Goal: Task Accomplishment & Management: Complete application form

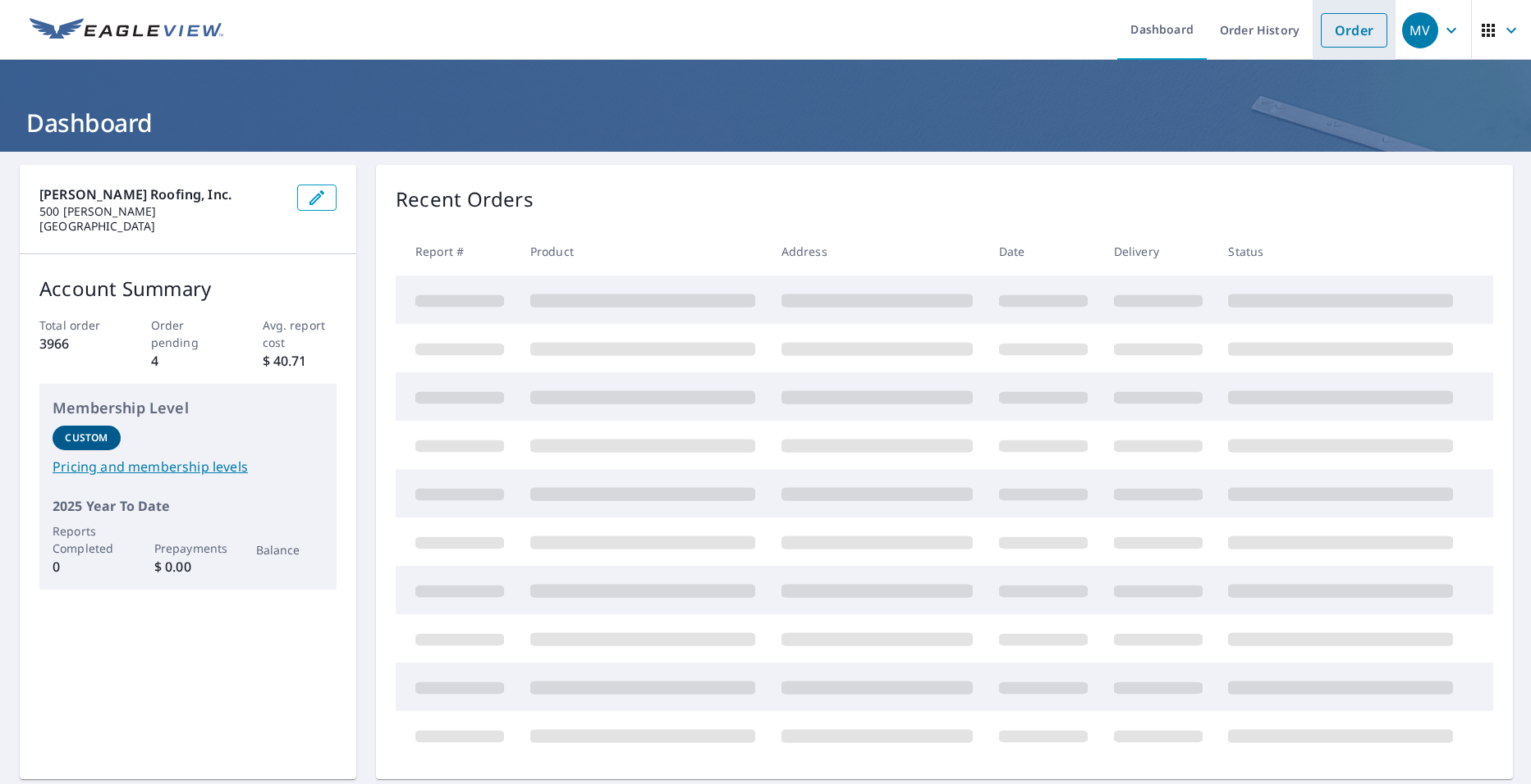
click at [1350, 28] on link "Order" at bounding box center [1353, 30] width 67 height 35
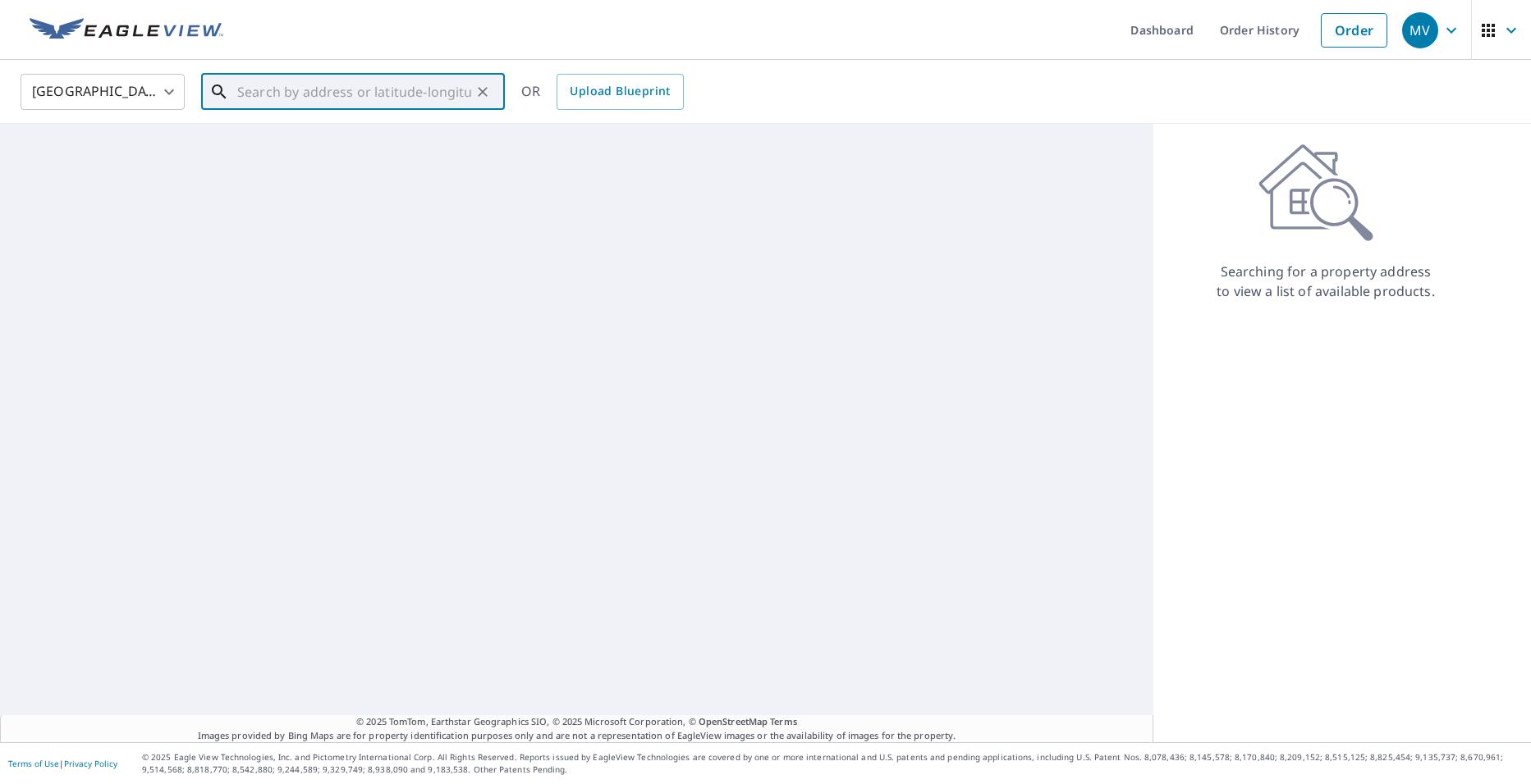
click at [374, 106] on input "text" at bounding box center [354, 91] width 234 height 46
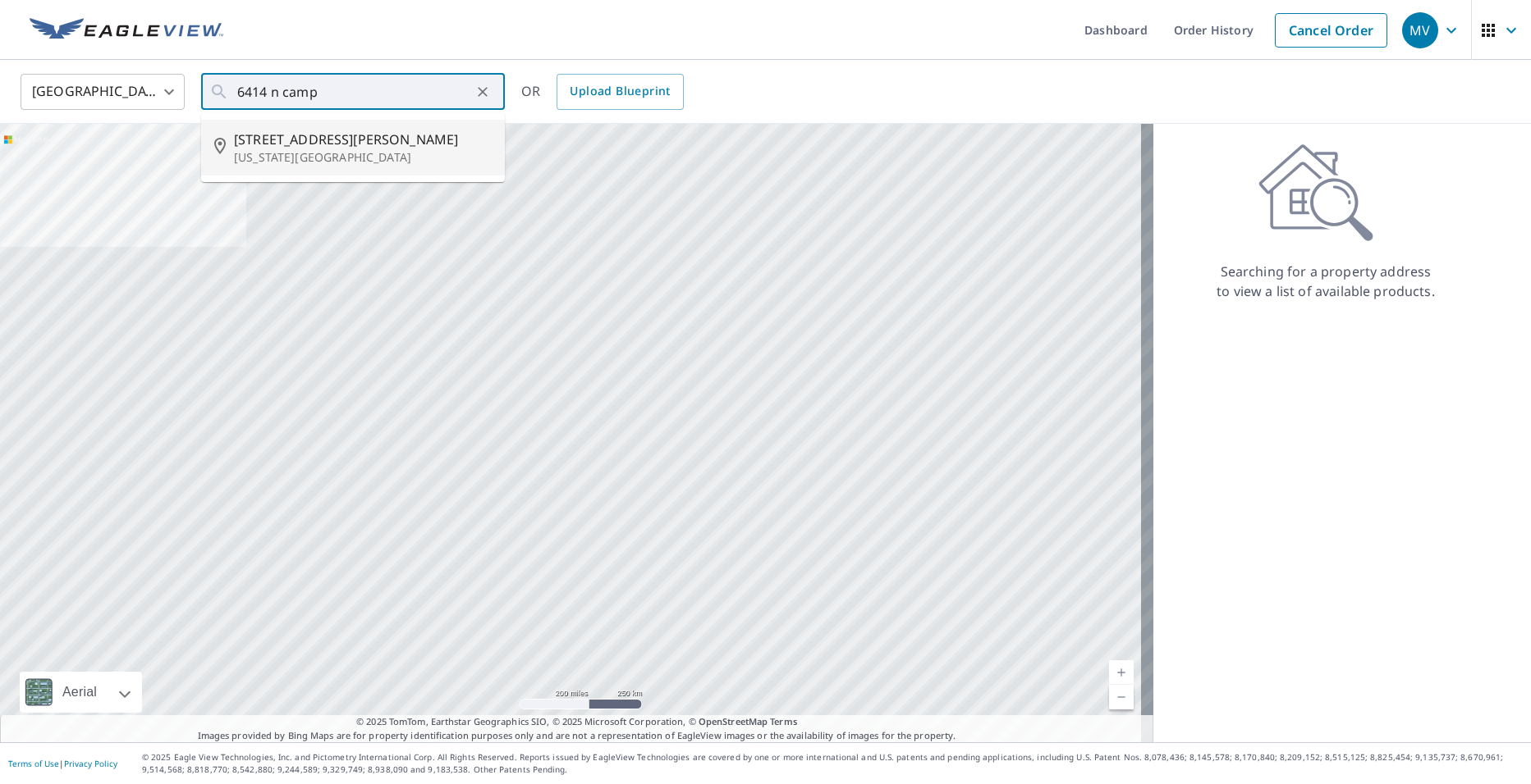
type input "[STREET_ADDRESS][PERSON_NAME][US_STATE]"
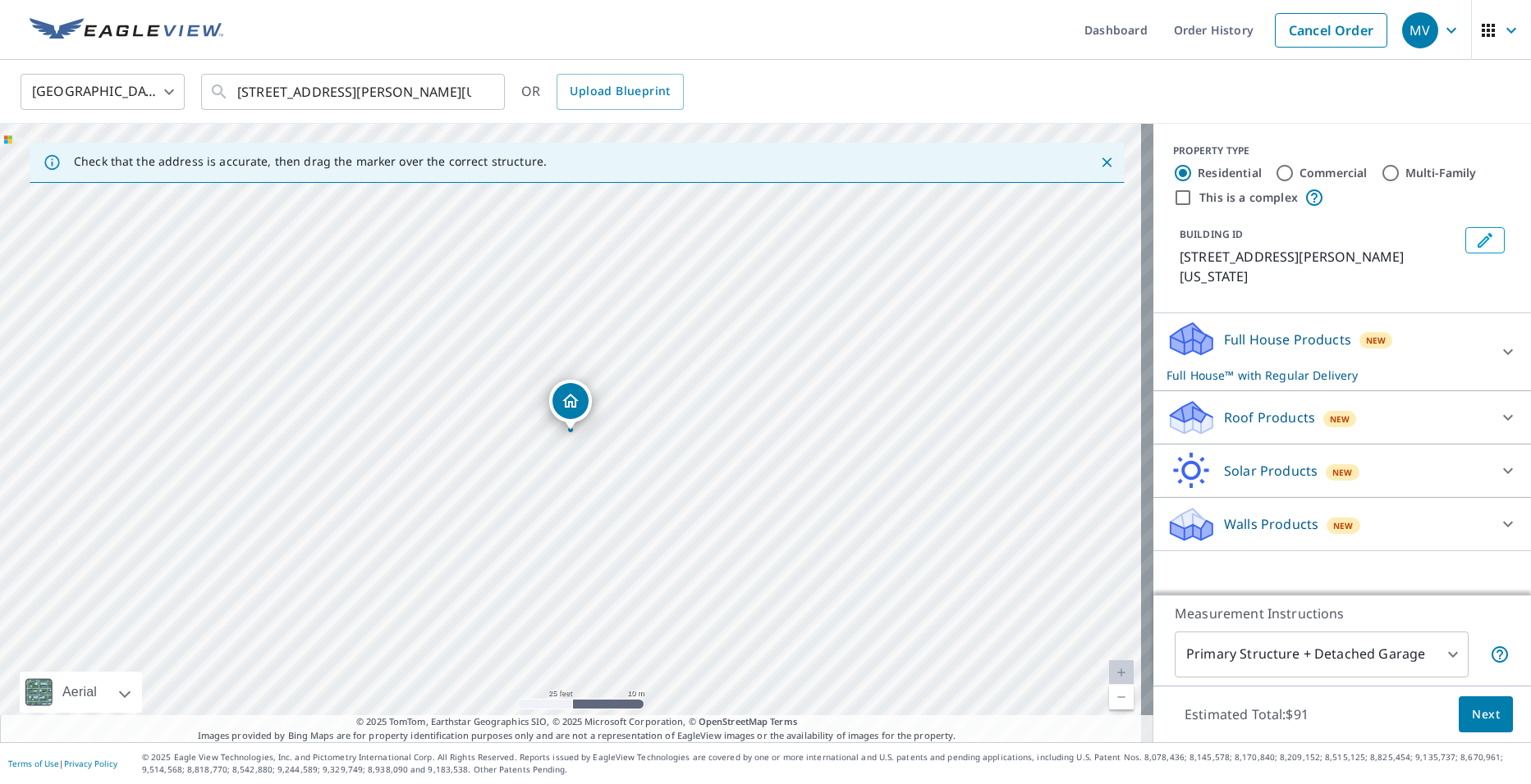
click at [1216, 411] on div "Roof Products New" at bounding box center [1327, 418] width 322 height 39
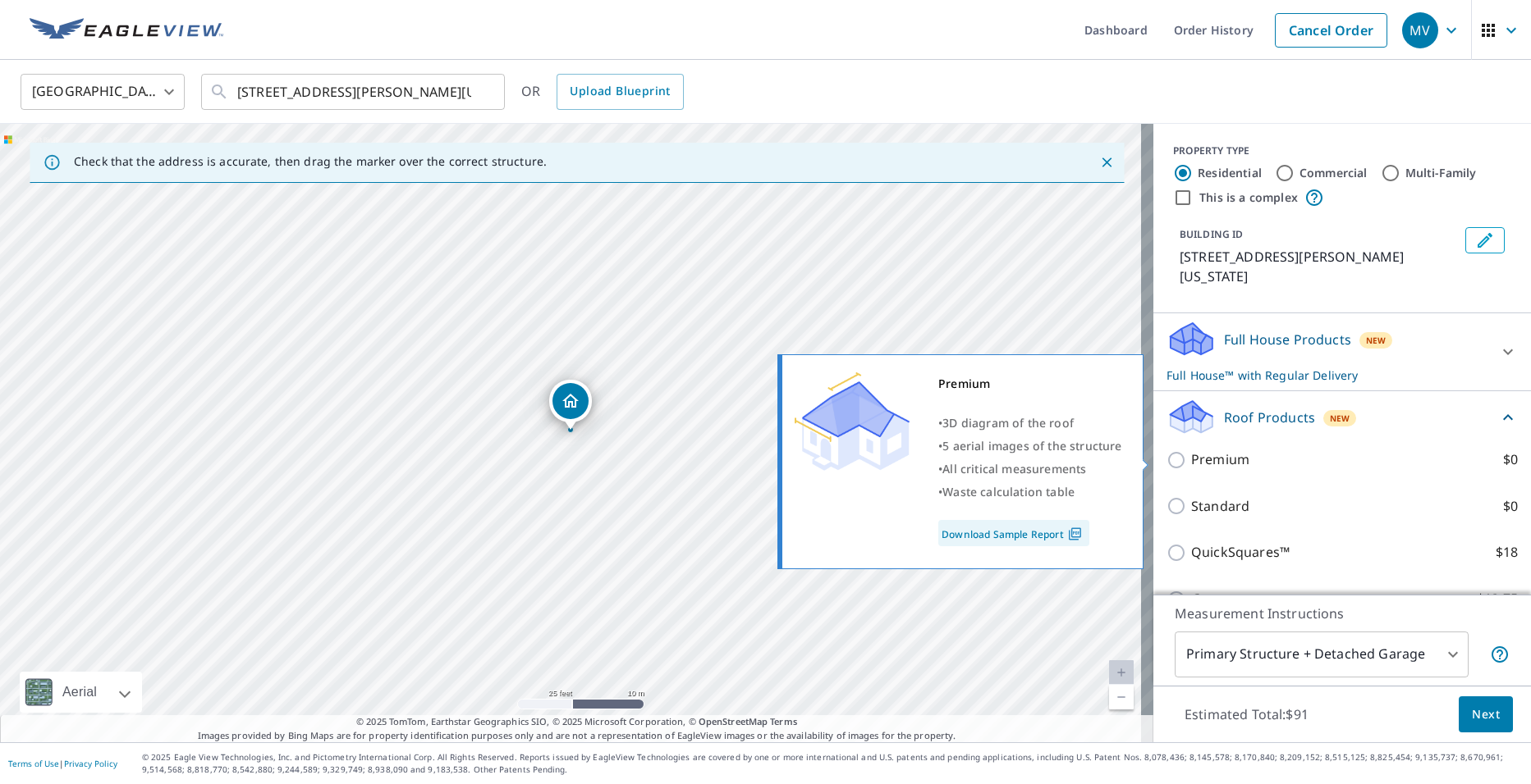
click at [1195, 454] on p "Premium" at bounding box center [1219, 459] width 59 height 21
click at [1190, 454] on input "Premium $0" at bounding box center [1179, 460] width 25 height 20
checkbox input "true"
checkbox input "false"
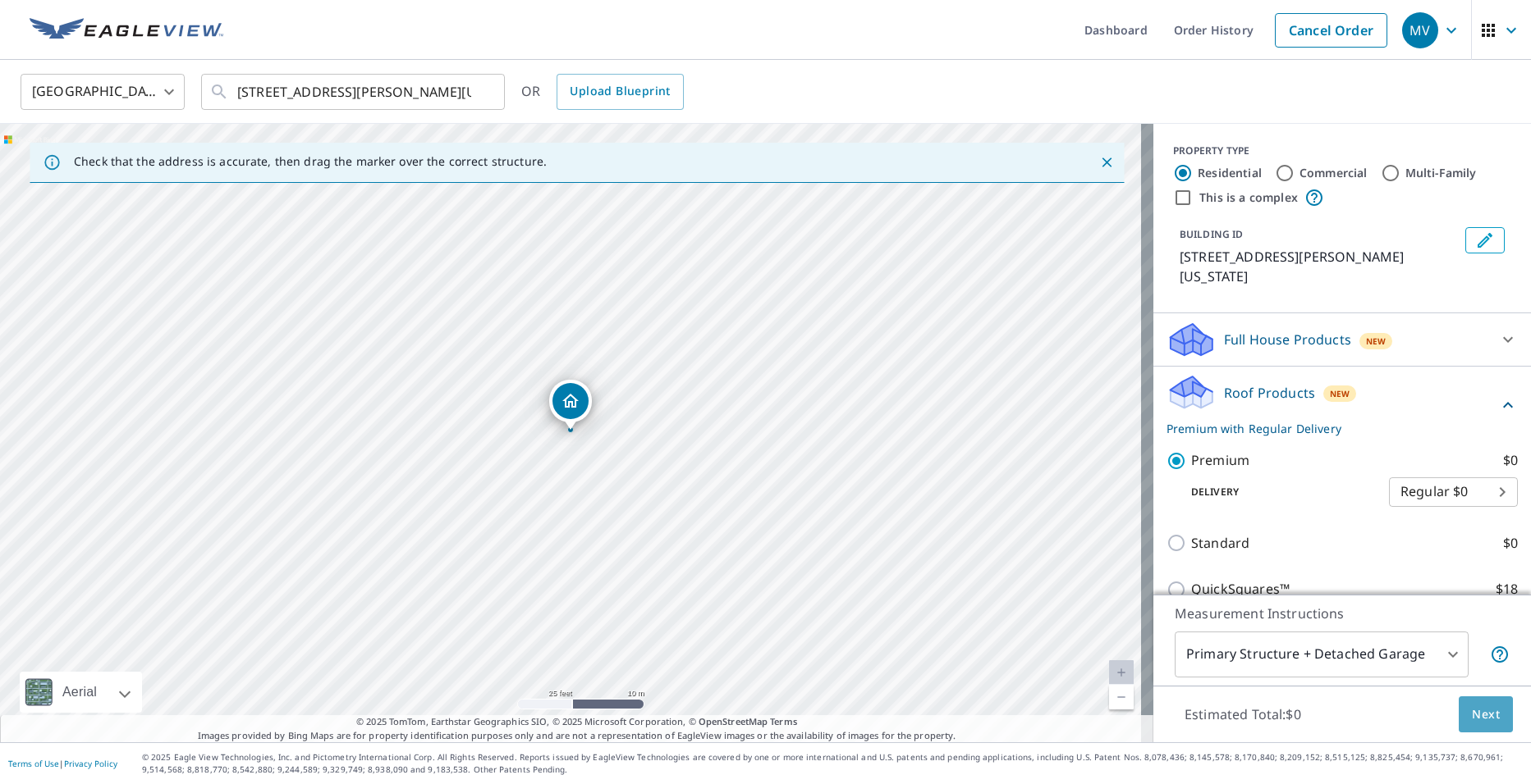
click at [1473, 711] on span "Next" at bounding box center [1485, 715] width 28 height 21
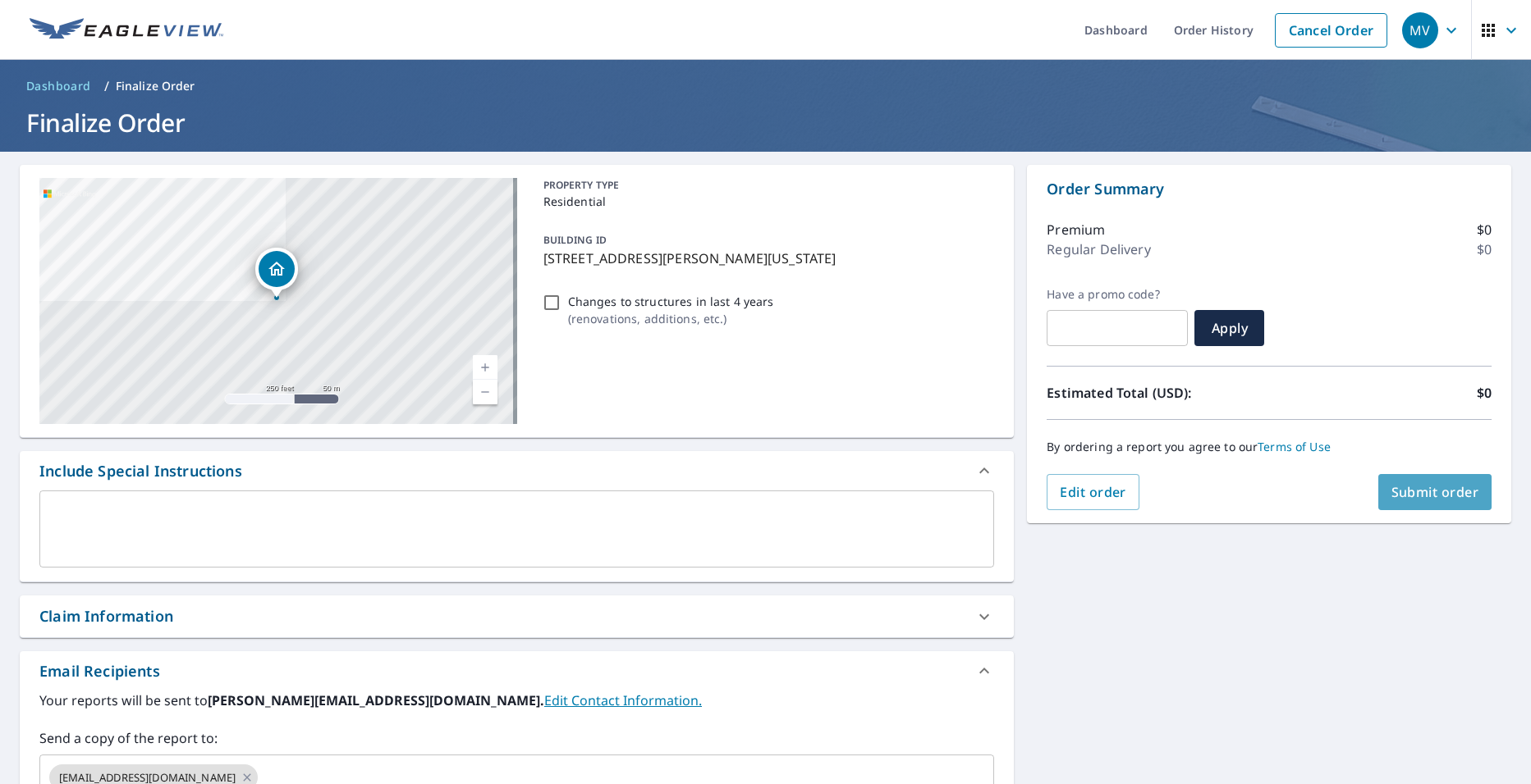
click at [1404, 486] on span "Submit order" at bounding box center [1435, 492] width 87 height 18
checkbox input "true"
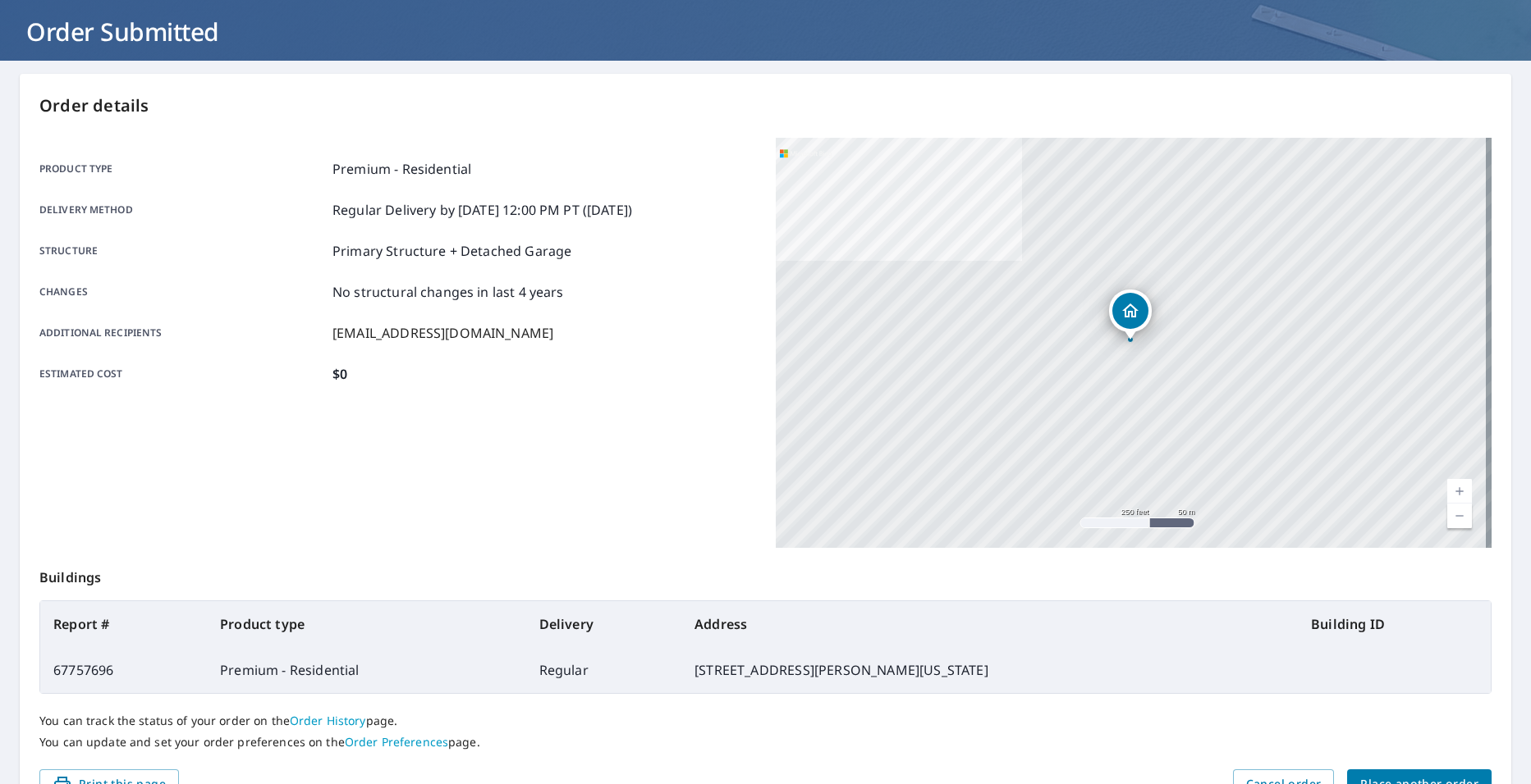
scroll to position [182, 0]
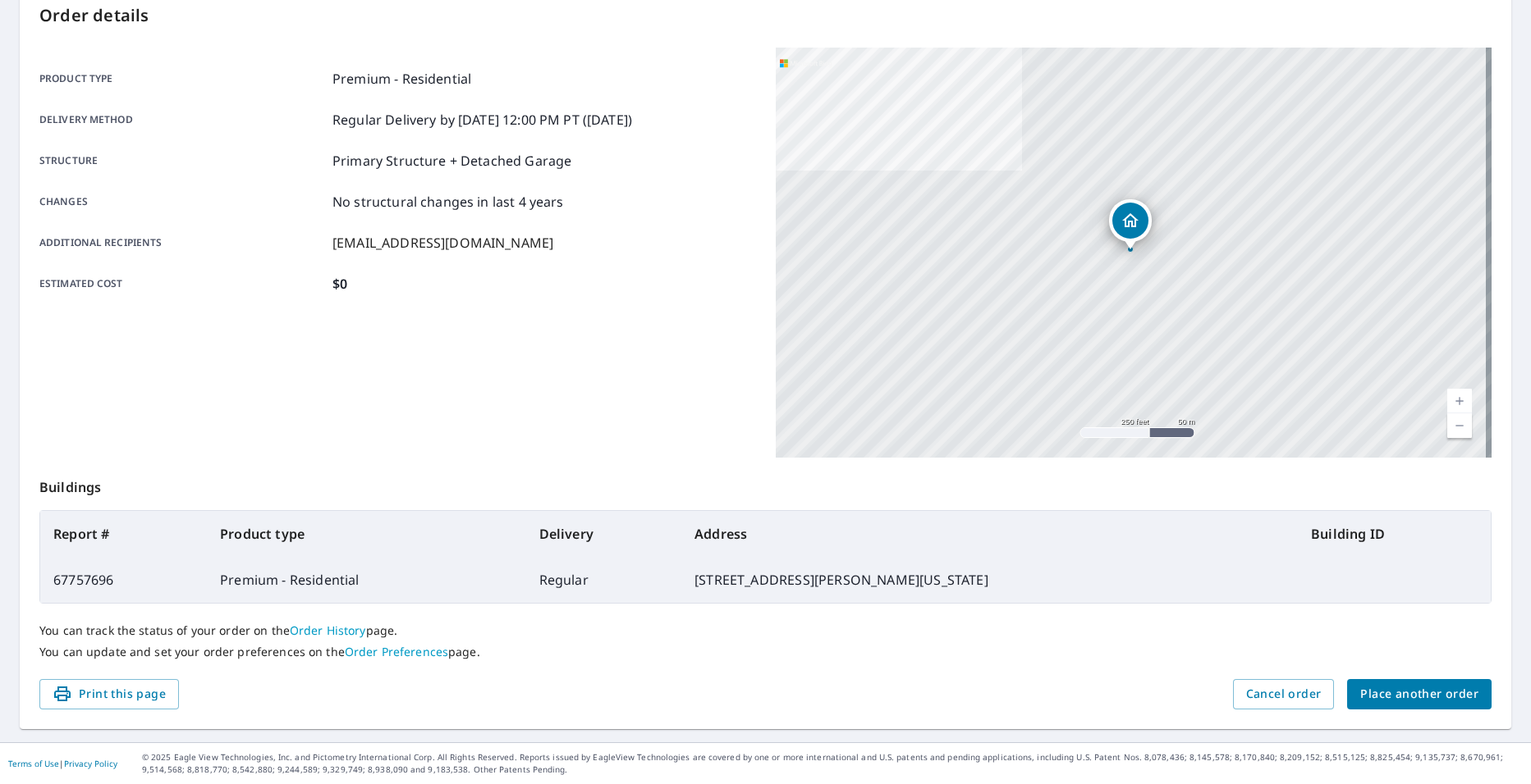
click at [1418, 698] on span "Place another order" at bounding box center [1419, 694] width 118 height 21
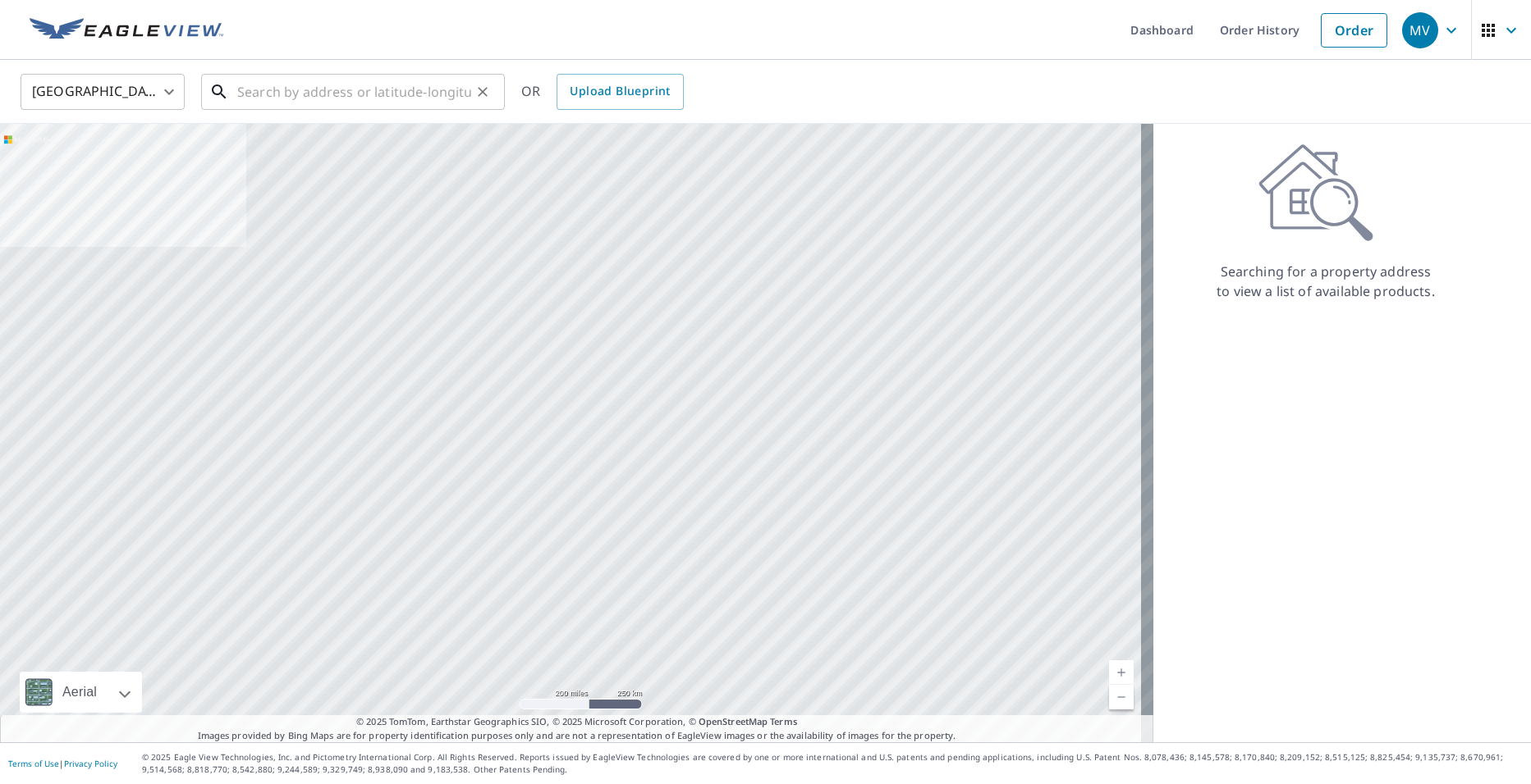
click at [277, 69] on input "text" at bounding box center [354, 91] width 234 height 46
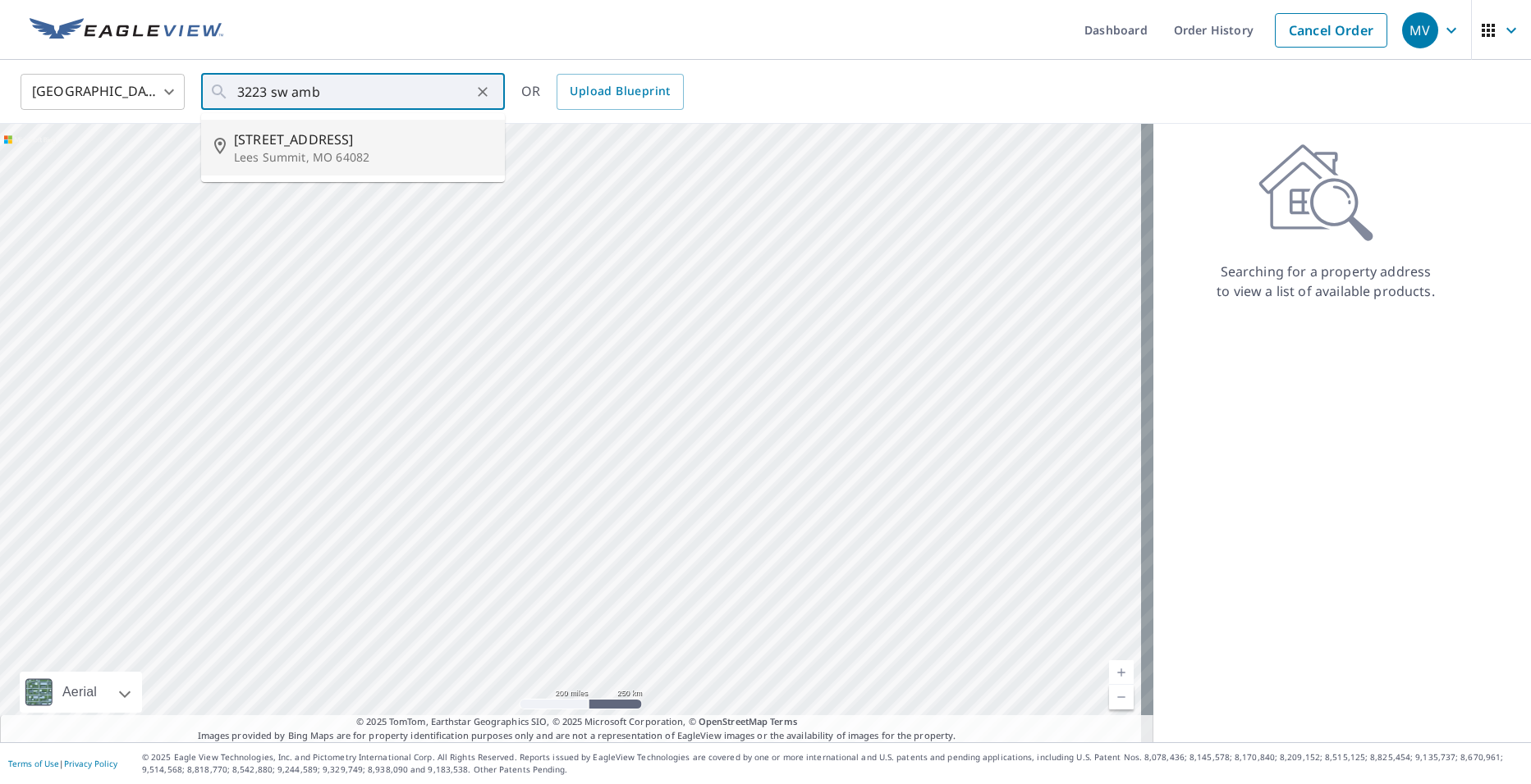
type input "[STREET_ADDRESS]"
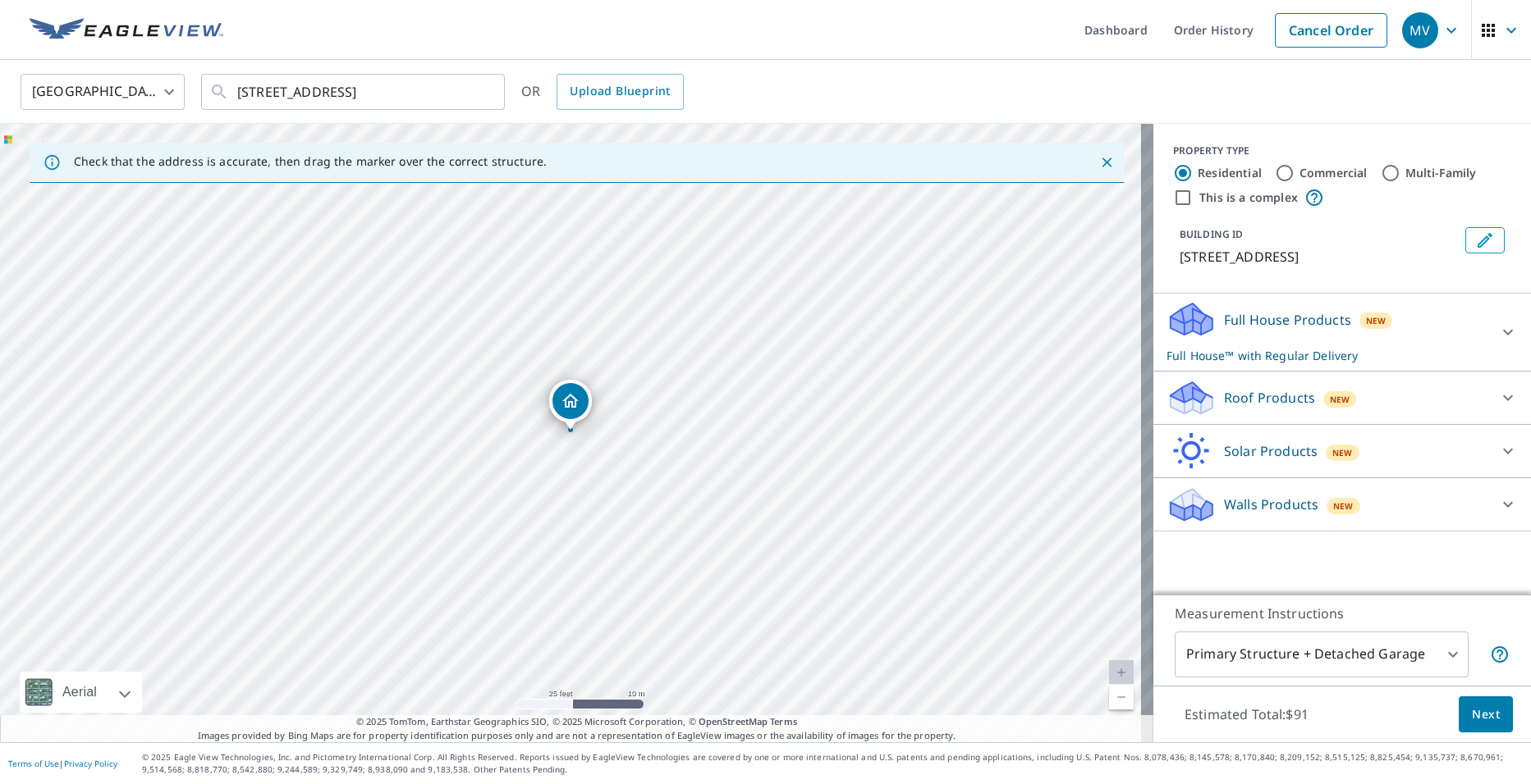
click at [1249, 392] on p "Roof Products" at bounding box center [1270, 398] width 91 height 20
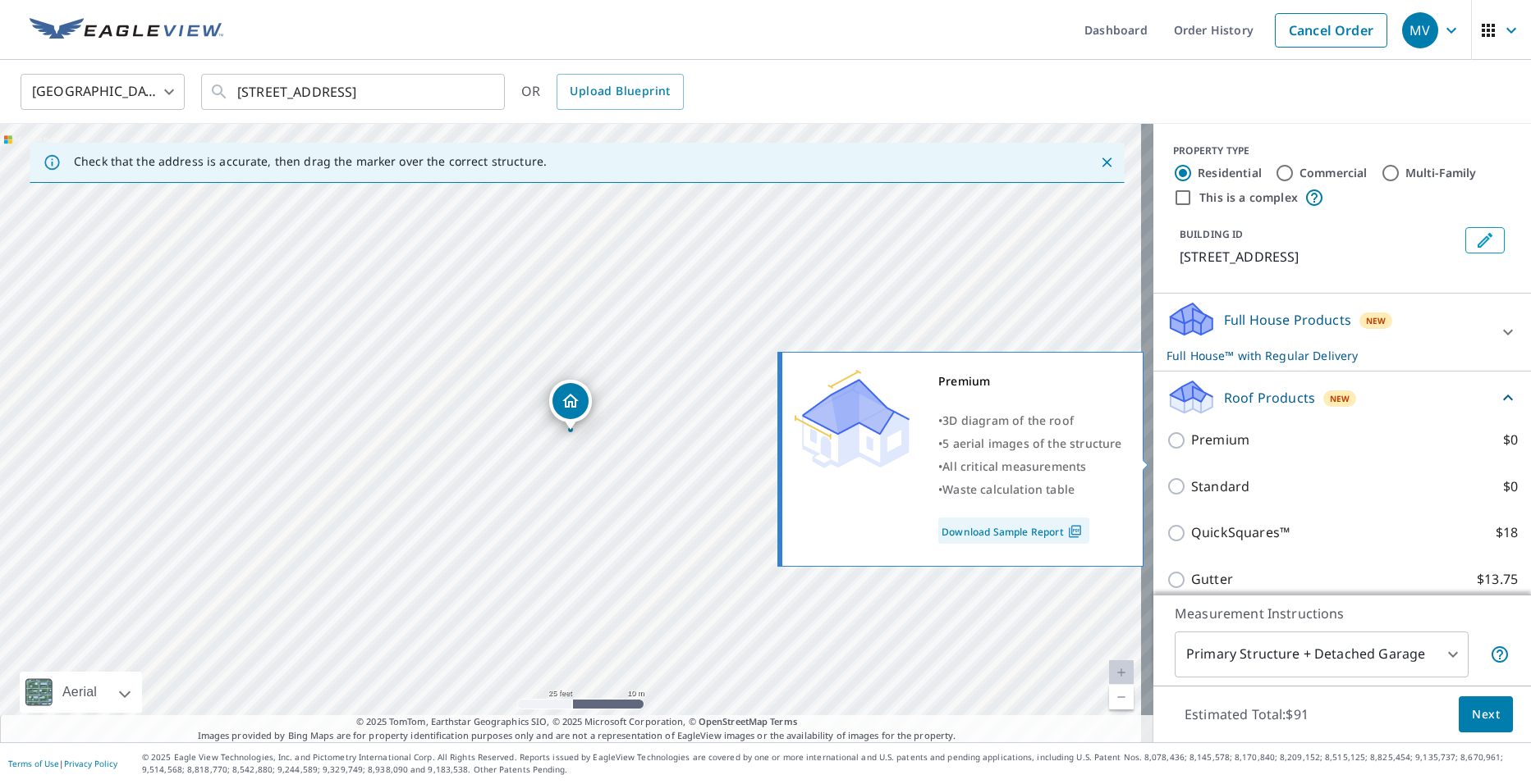
click at [1221, 451] on p "Premium" at bounding box center [1219, 440] width 59 height 21
click at [1190, 451] on input "Premium $0" at bounding box center [1179, 441] width 25 height 20
checkbox input "true"
checkbox input "false"
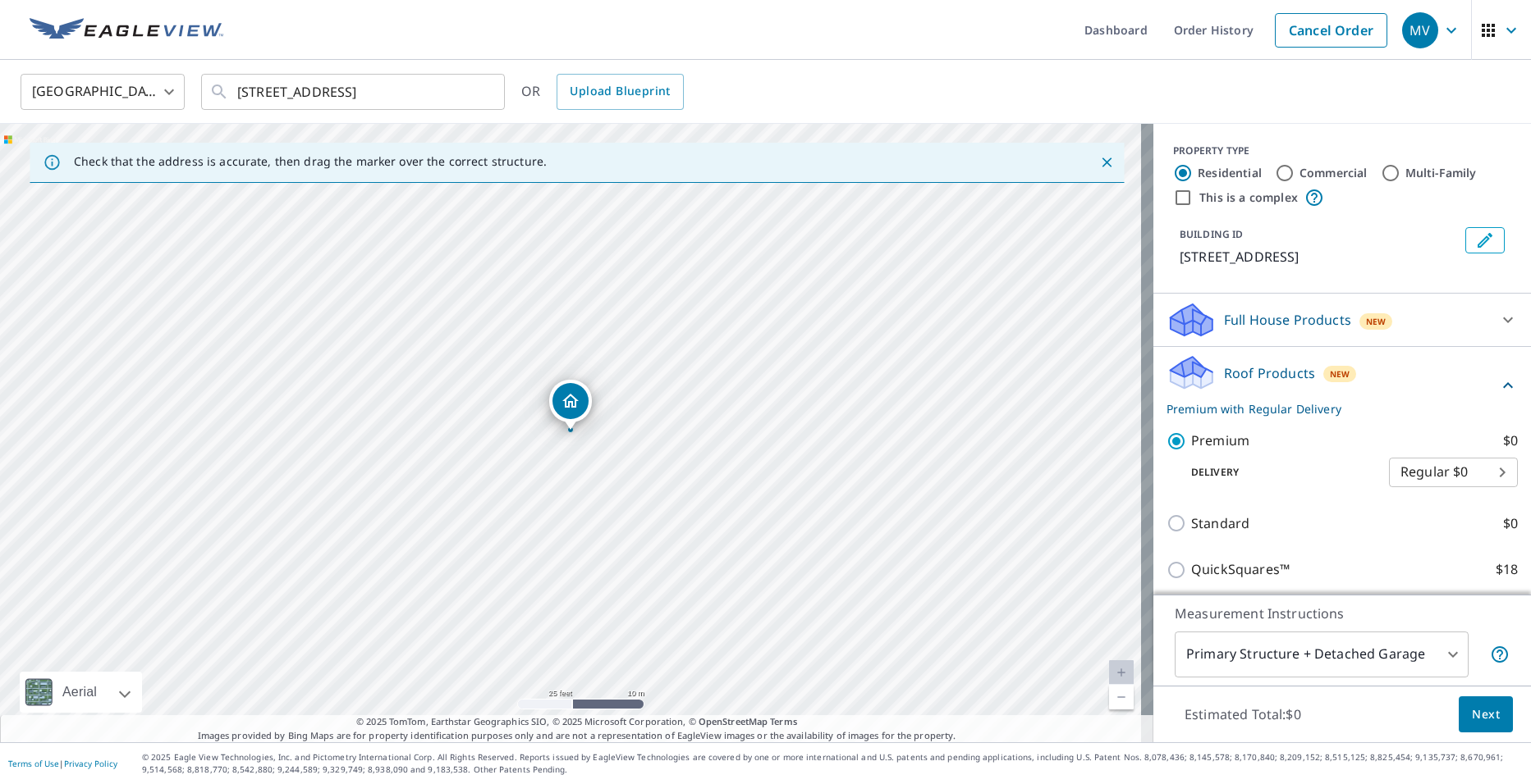
click at [1479, 709] on span "Next" at bounding box center [1485, 715] width 28 height 21
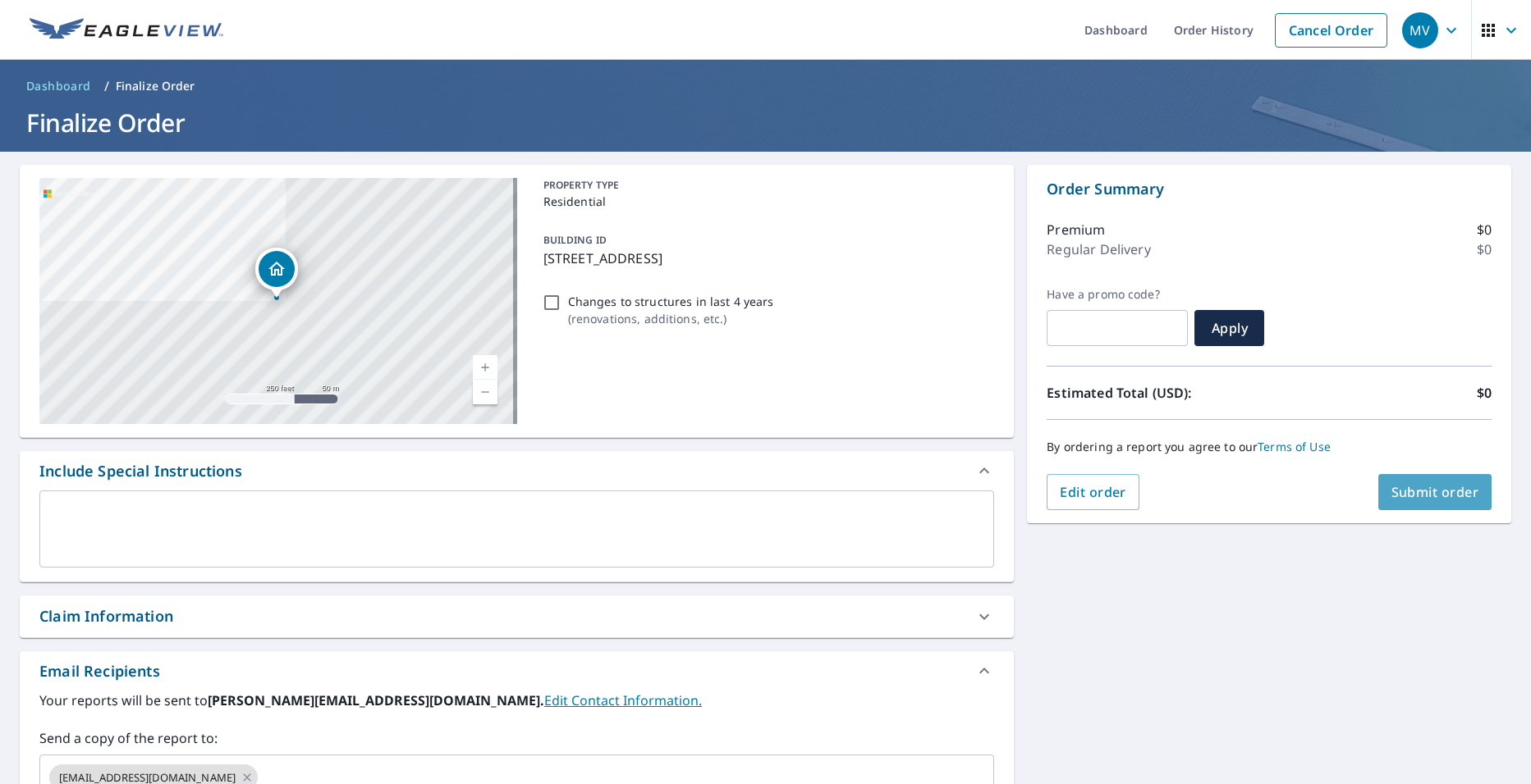
click at [1418, 499] on span "Submit order" at bounding box center [1435, 492] width 87 height 18
checkbox input "true"
